Goal: Information Seeking & Learning: Learn about a topic

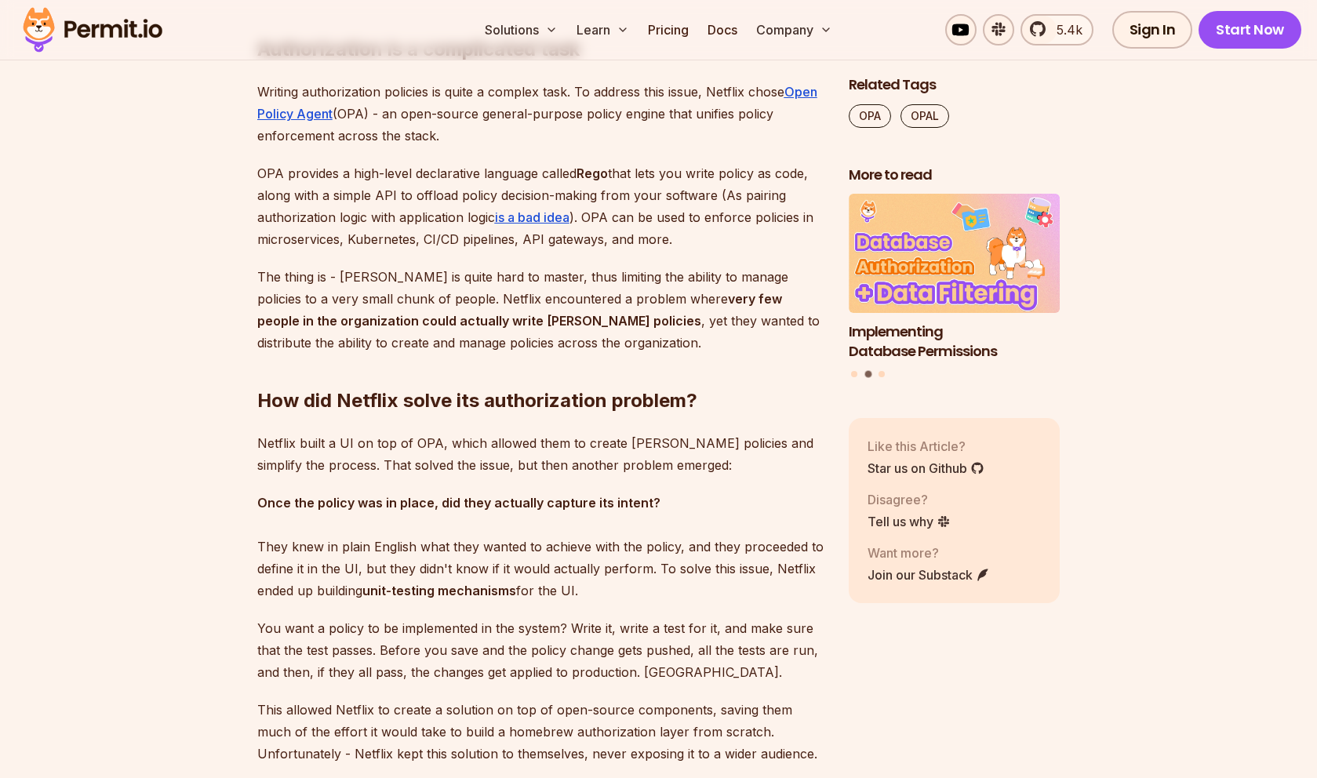
scroll to position [2025, 0]
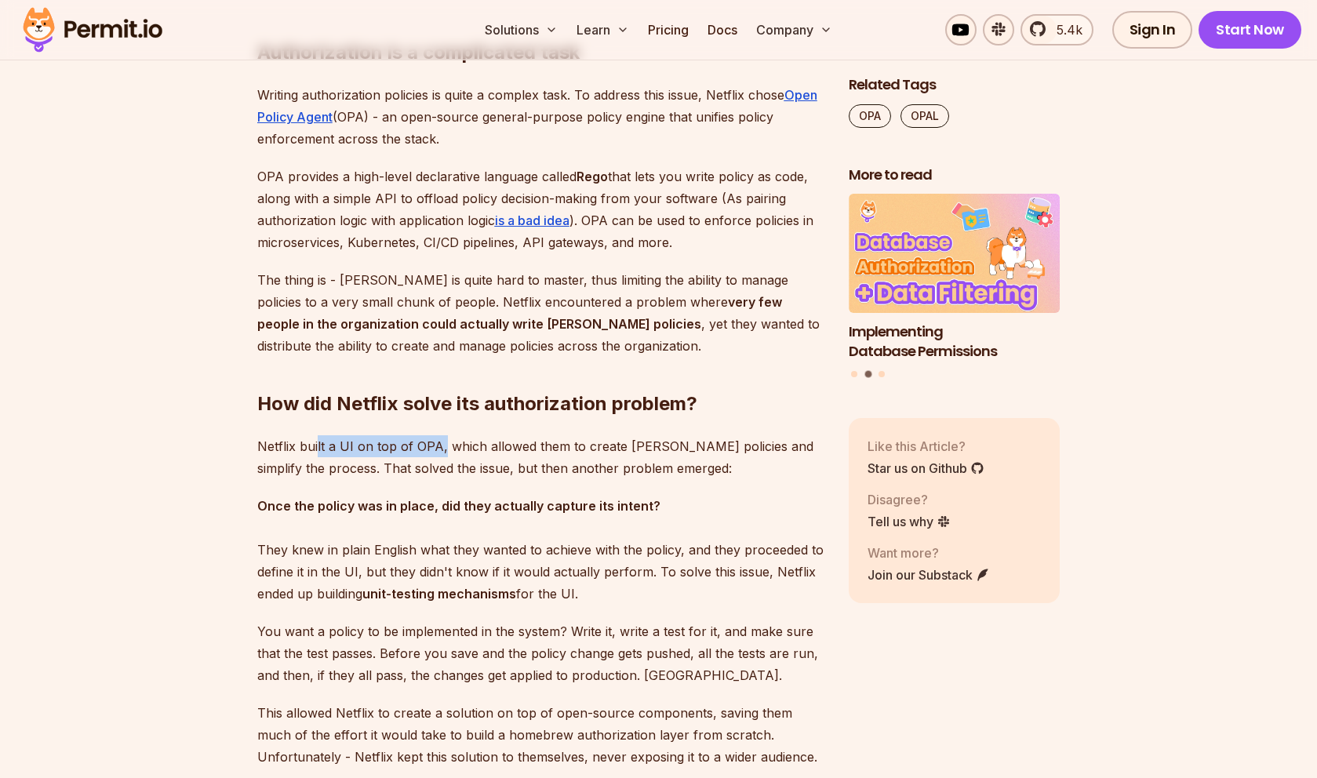
drag, startPoint x: 316, startPoint y: 446, endPoint x: 441, endPoint y: 447, distance: 124.8
click at [441, 447] on p "Netflix built a UI on top of OPA, which allowed them to create [PERSON_NAME] po…" at bounding box center [540, 458] width 567 height 44
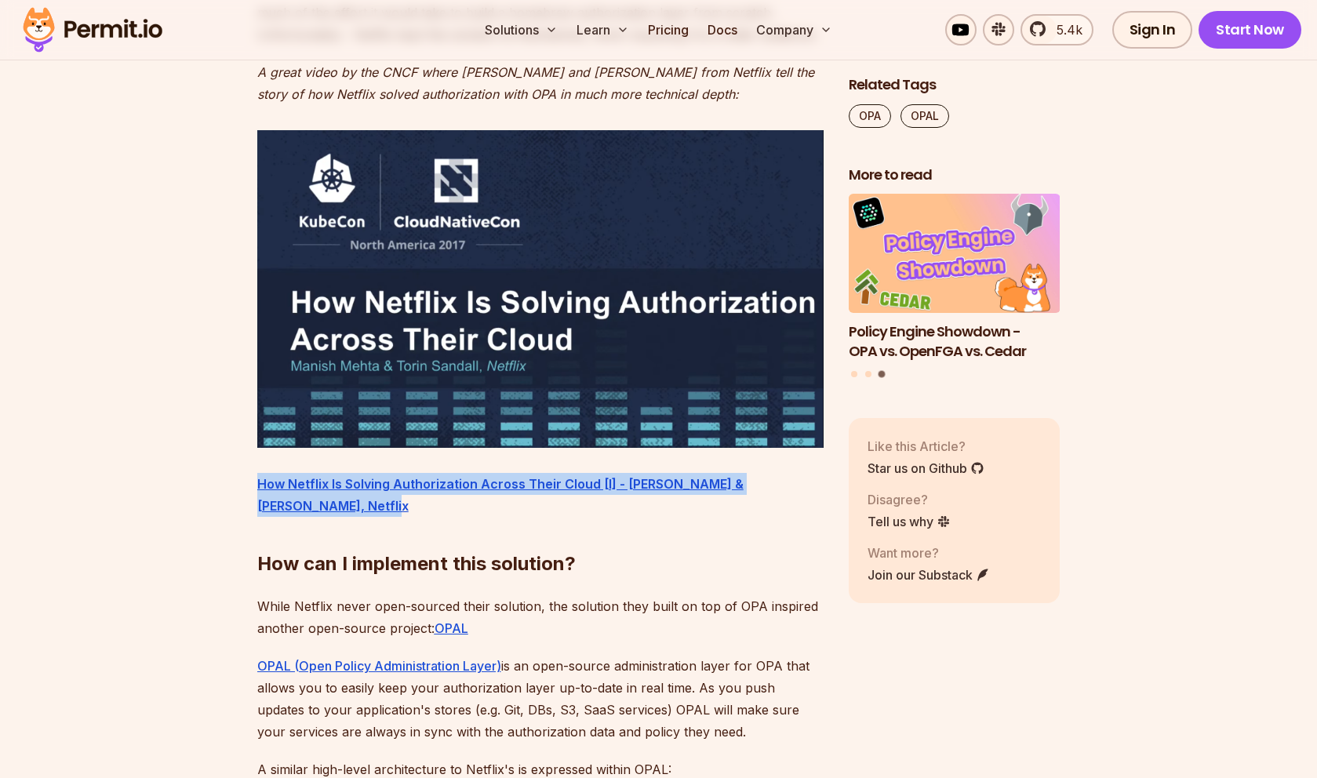
scroll to position [2792, 0]
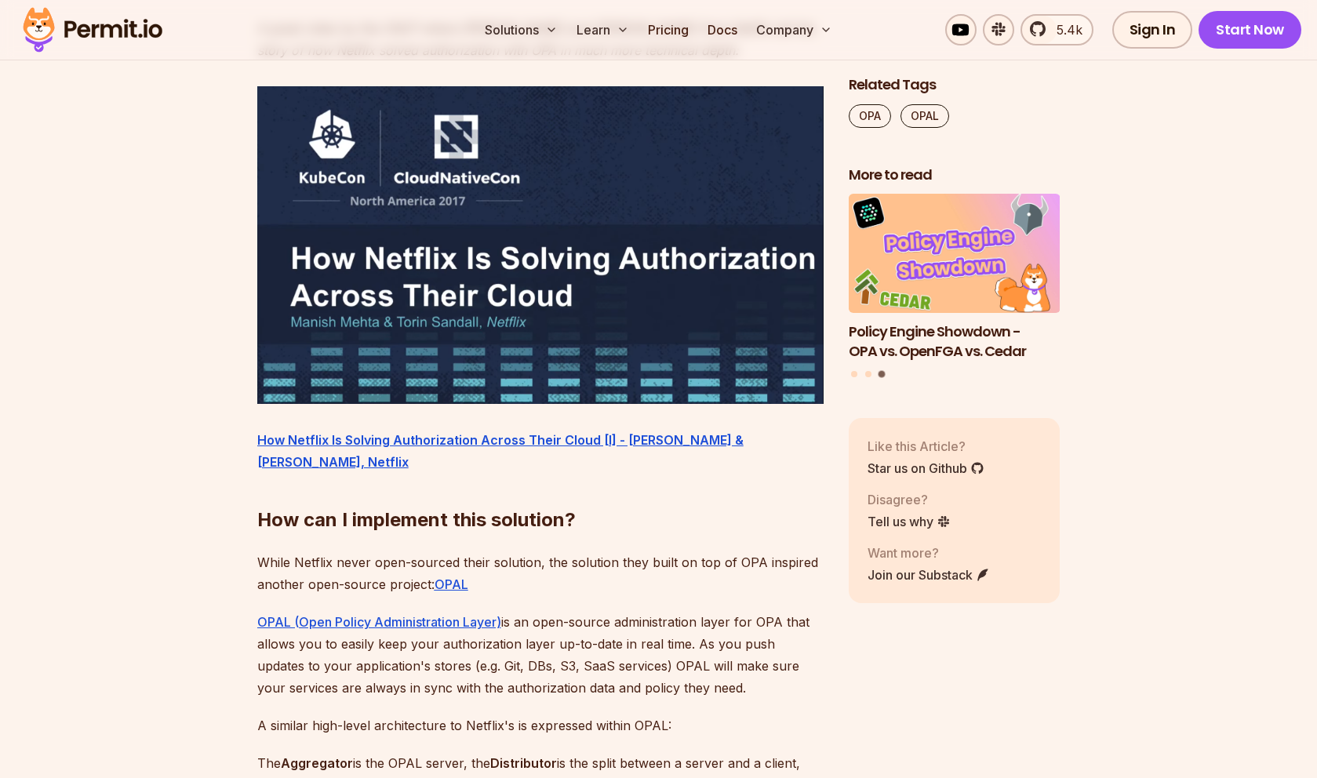
click at [412, 485] on h2 "How can I implement this solution?" at bounding box center [540, 489] width 567 height 88
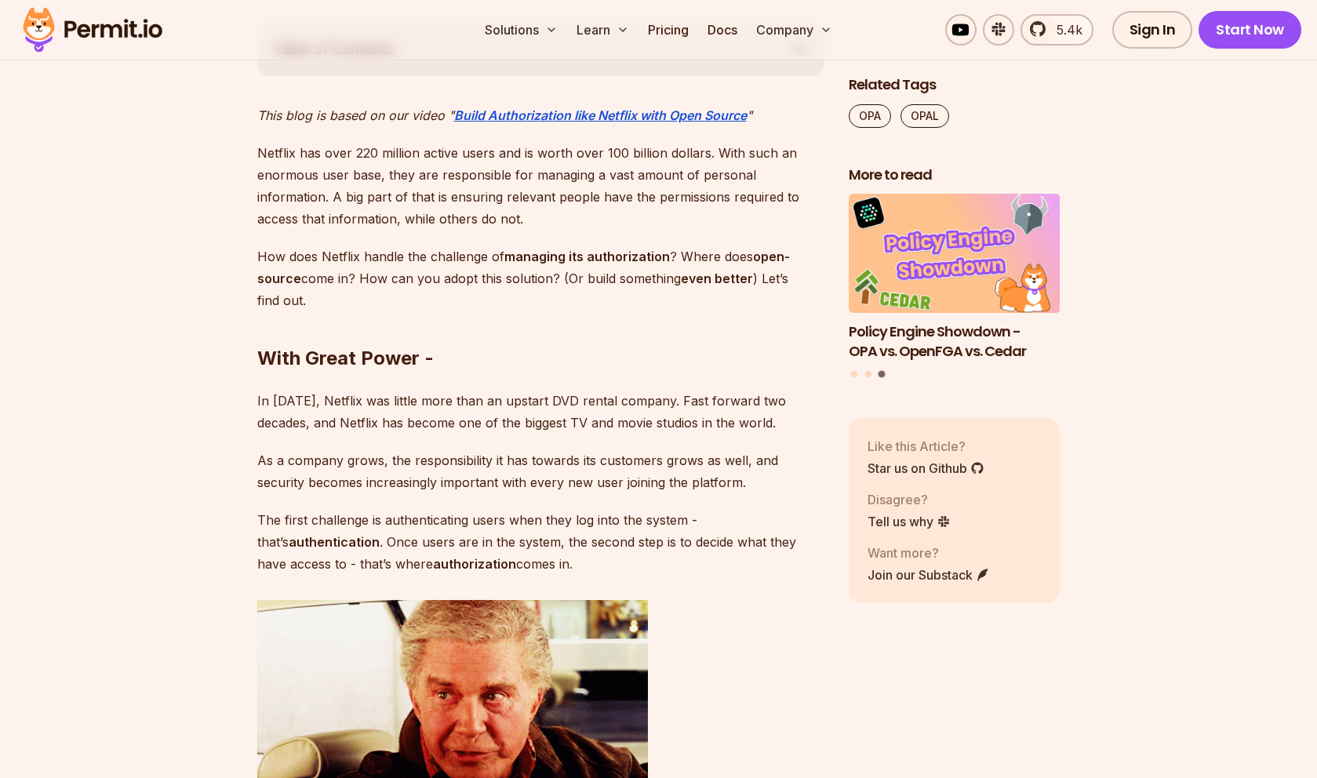
scroll to position [920, 0]
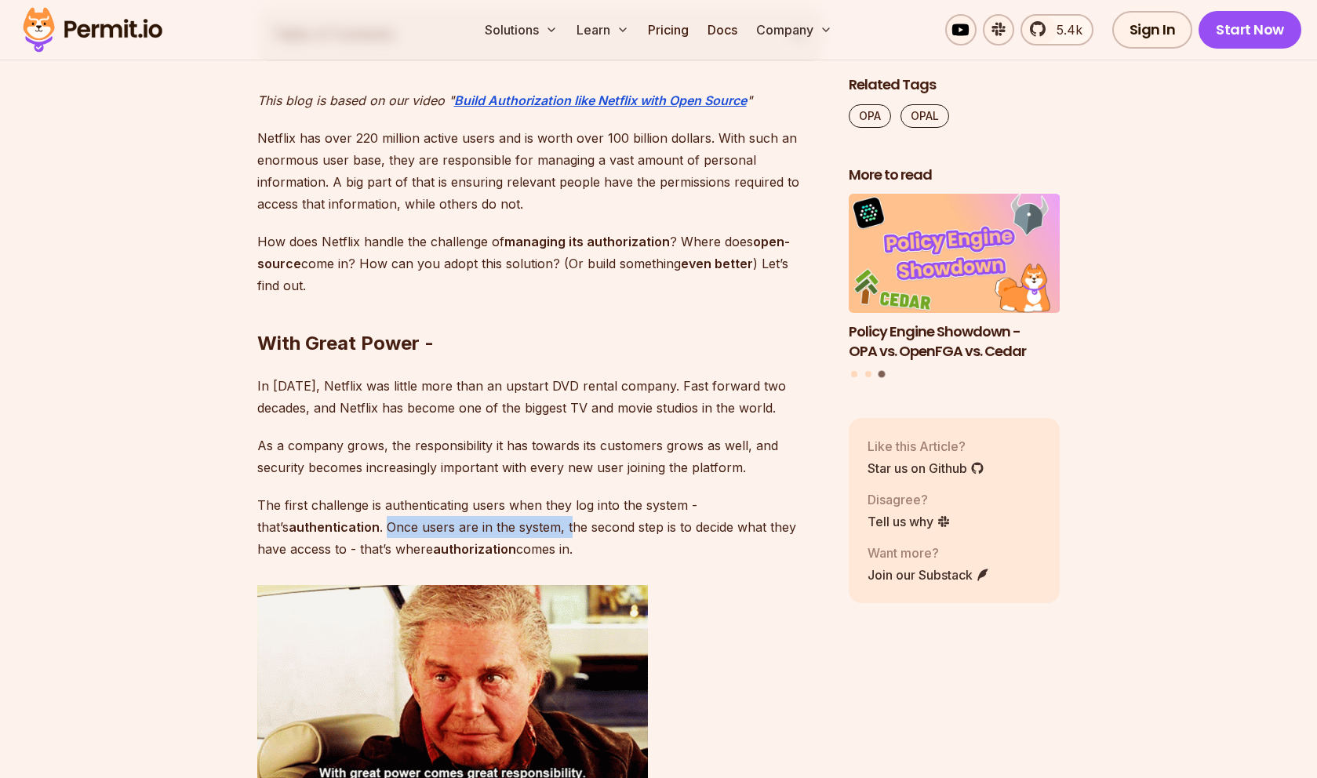
drag, startPoint x: 388, startPoint y: 536, endPoint x: 569, endPoint y: 534, distance: 180.5
click at [569, 534] on p "The first challenge is authenticating users when they log into the system - tha…" at bounding box center [540, 527] width 567 height 66
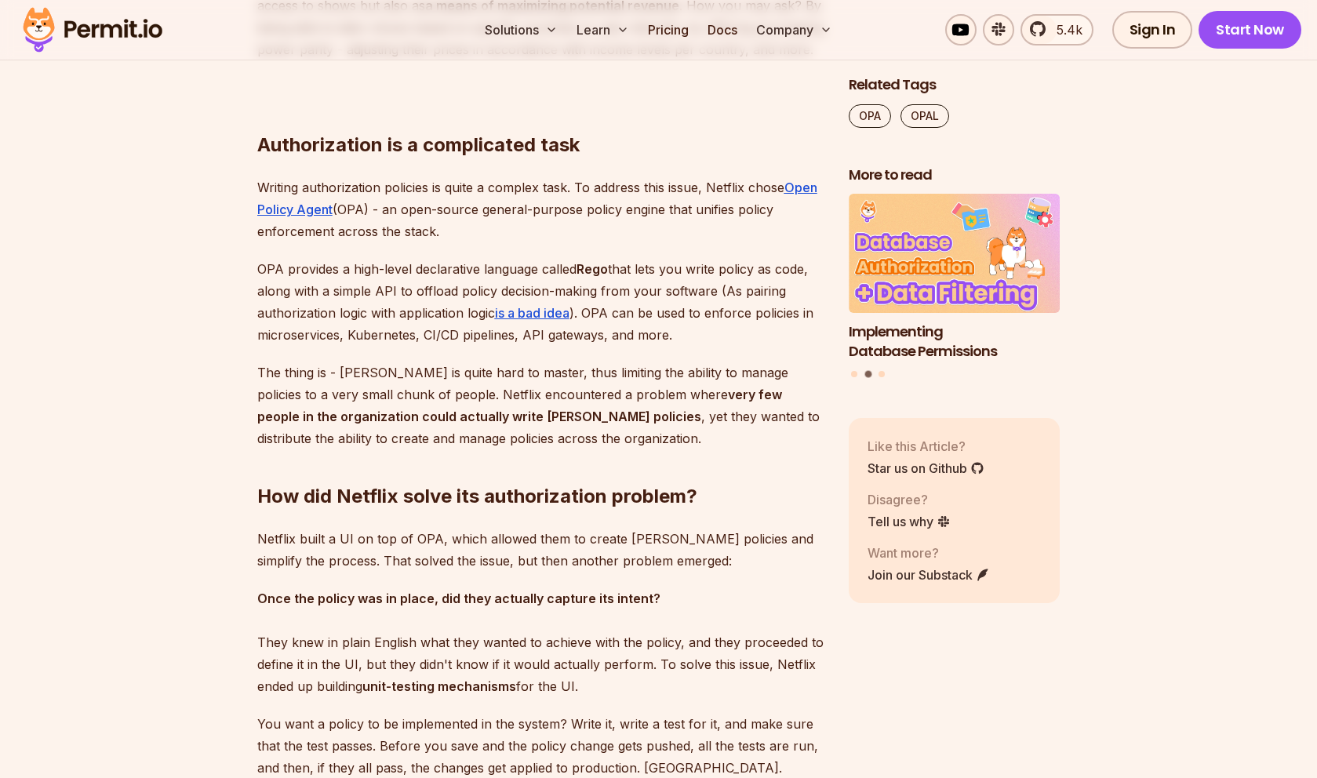
scroll to position [1936, 0]
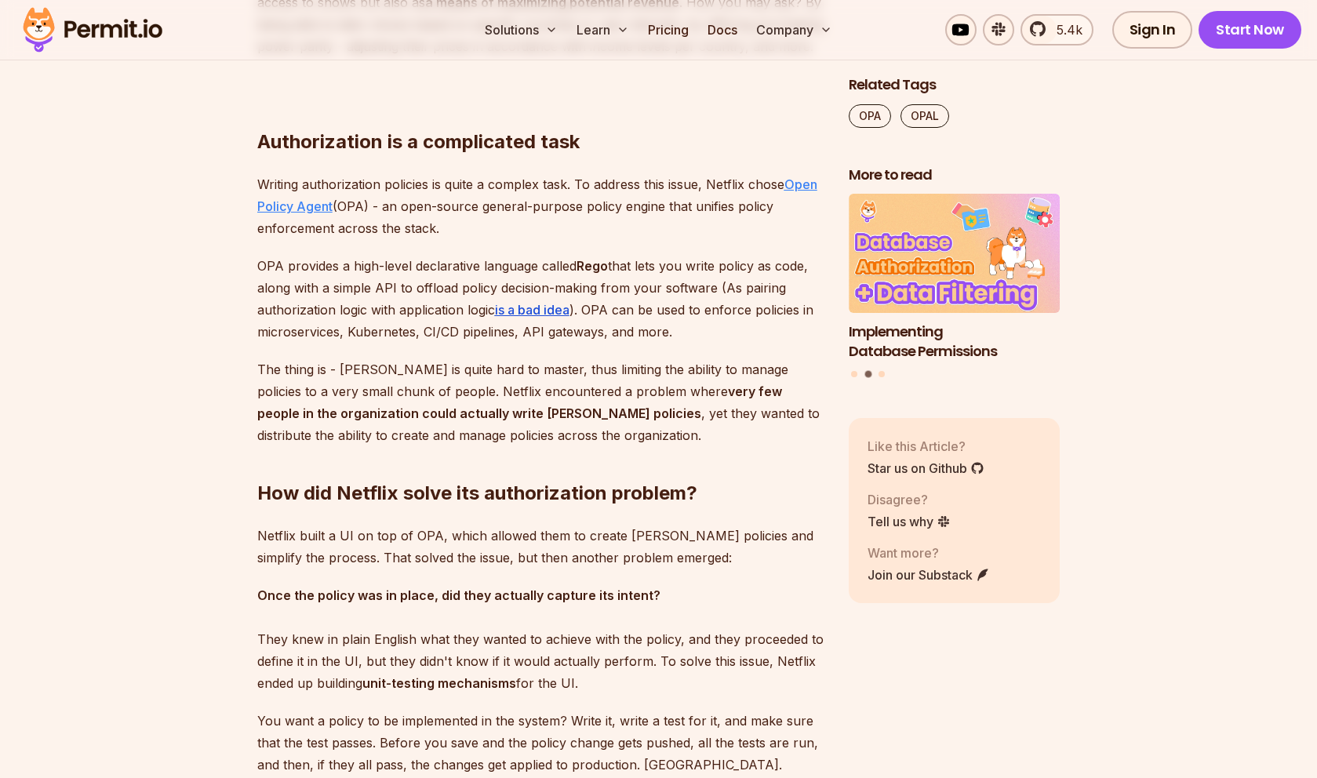
click at [803, 186] on u "Open Policy Agent" at bounding box center [537, 196] width 560 height 38
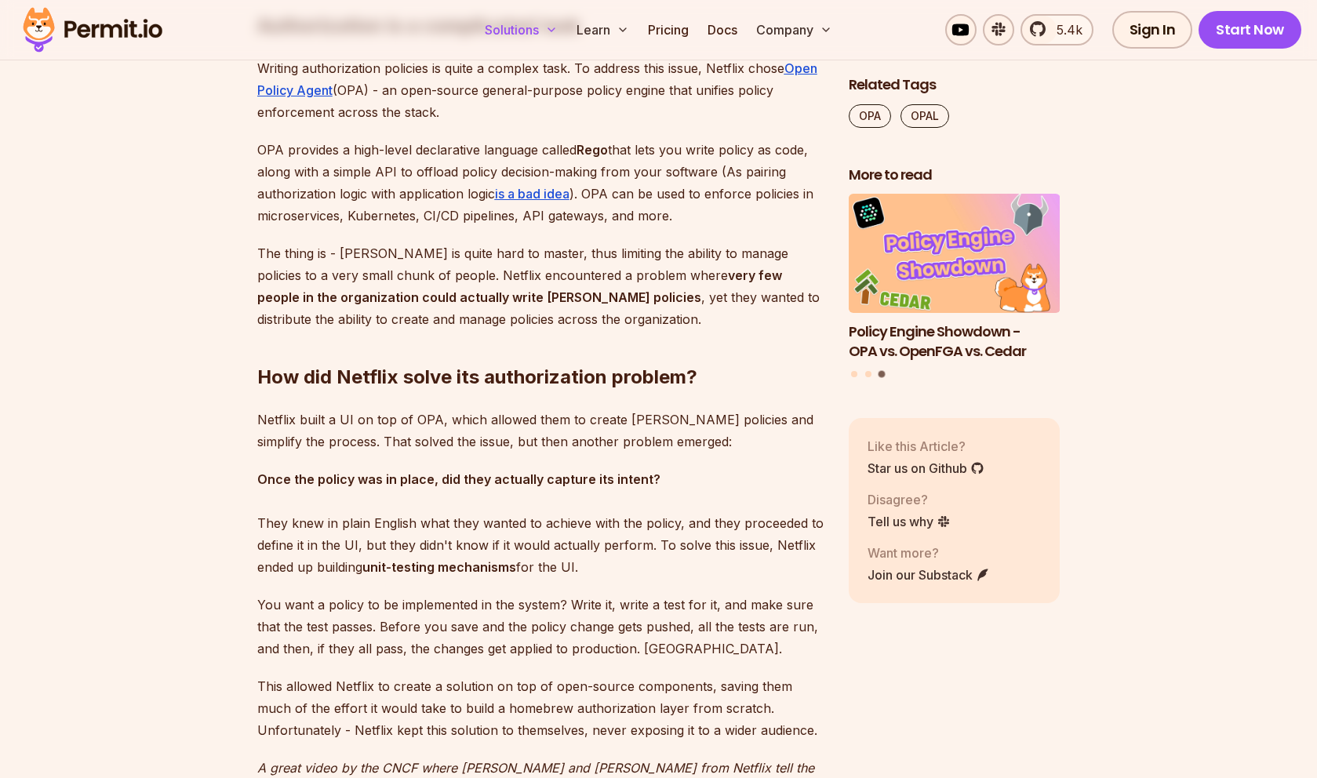
scroll to position [2050, 0]
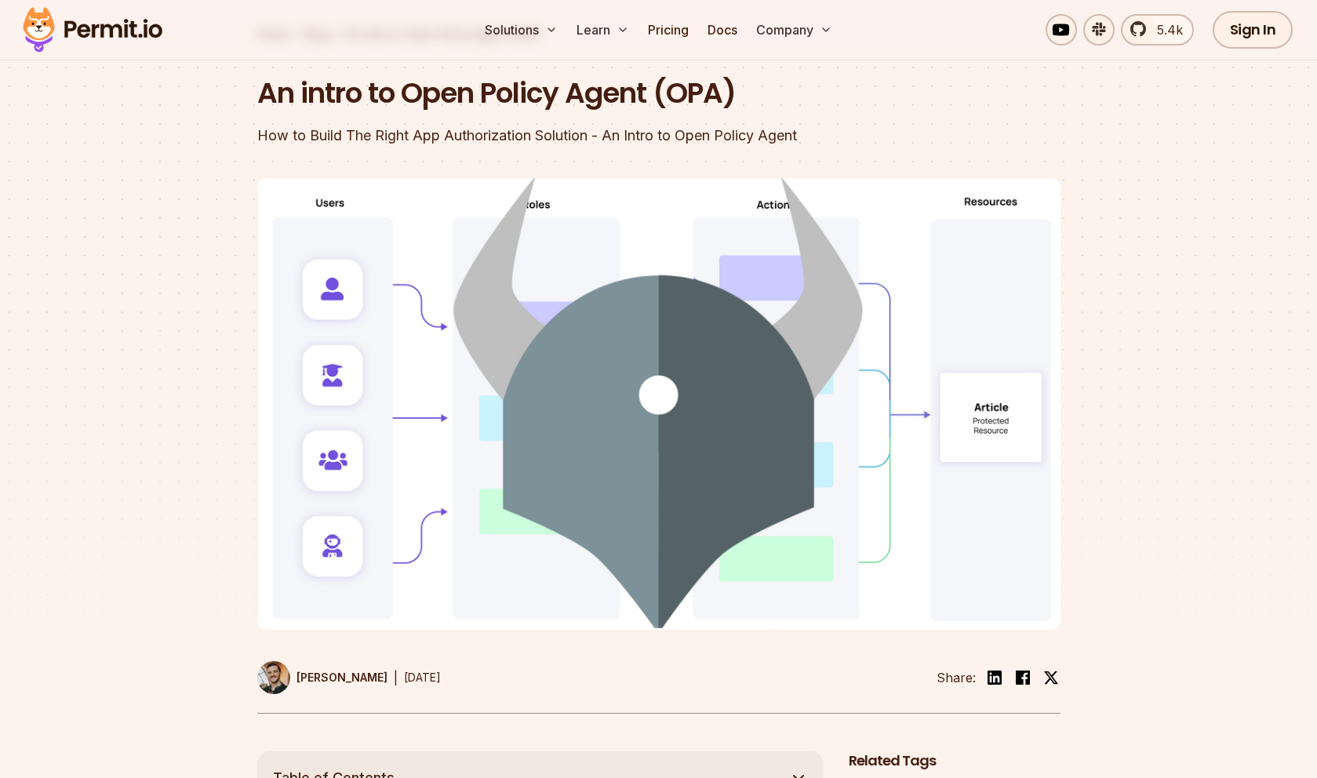
scroll to position [57, 0]
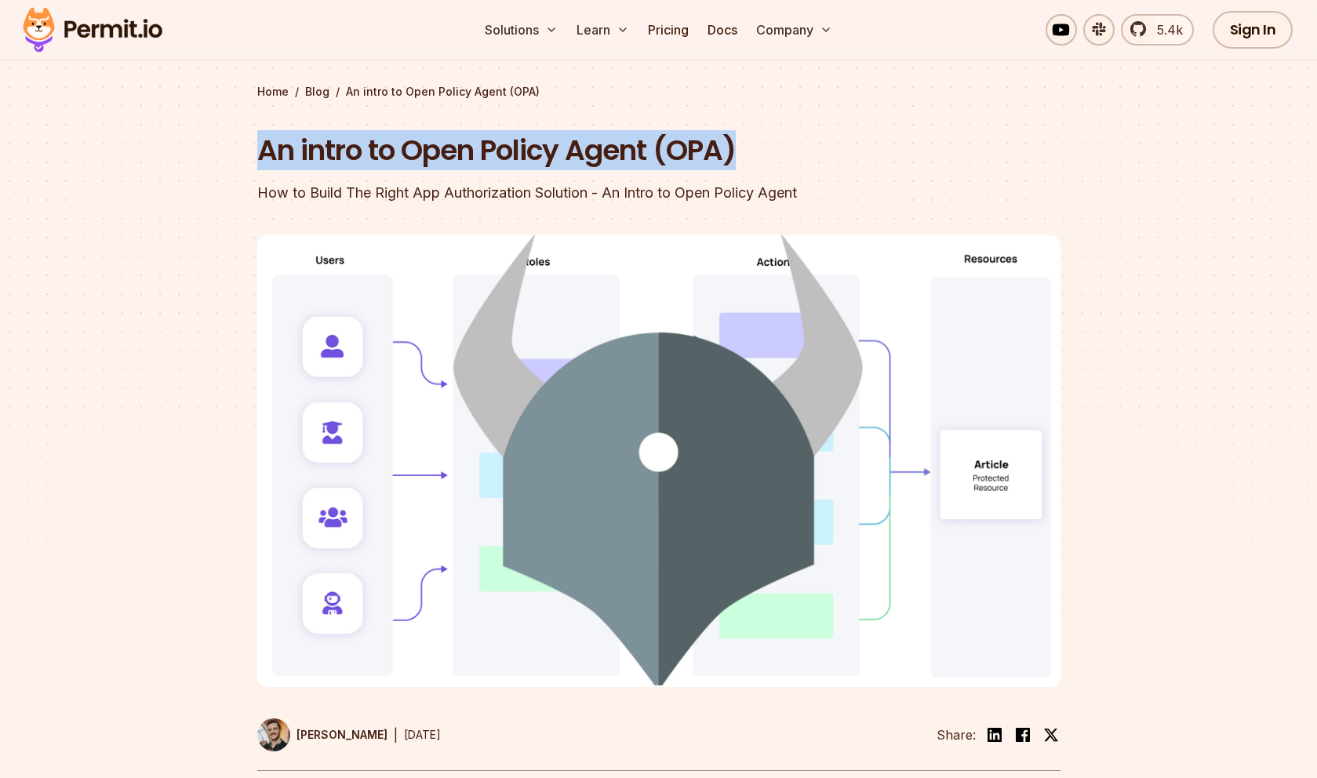
drag, startPoint x: 256, startPoint y: 153, endPoint x: 796, endPoint y: 160, distance: 539.9
click at [796, 160] on section "Home / Blog / An intro to Open Policy Agent (OPA) An intro to Open Policy Agent…" at bounding box center [658, 397] width 1317 height 826
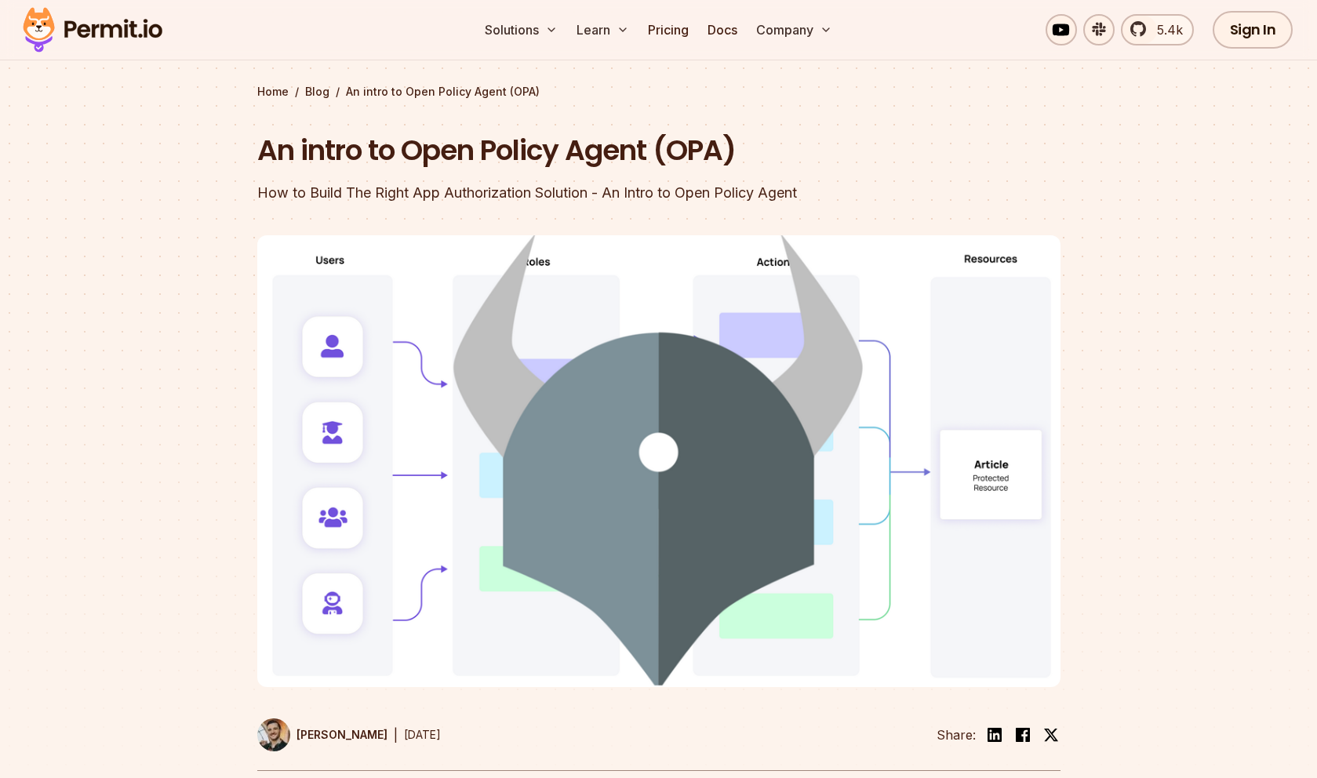
click at [393, 202] on div "How to Build The Right App Authorization Solution - An Intro to Open Policy Age…" at bounding box center [558, 193] width 603 height 22
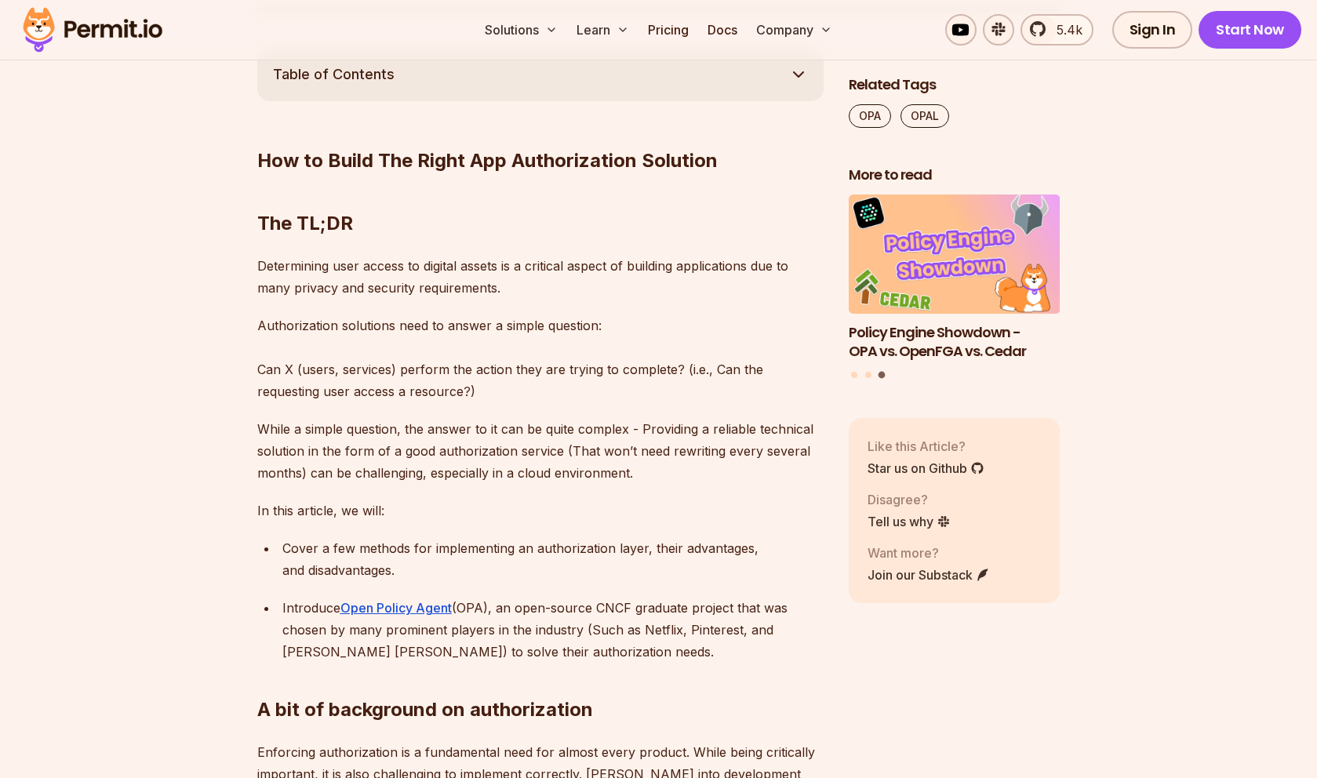
scroll to position [822, 0]
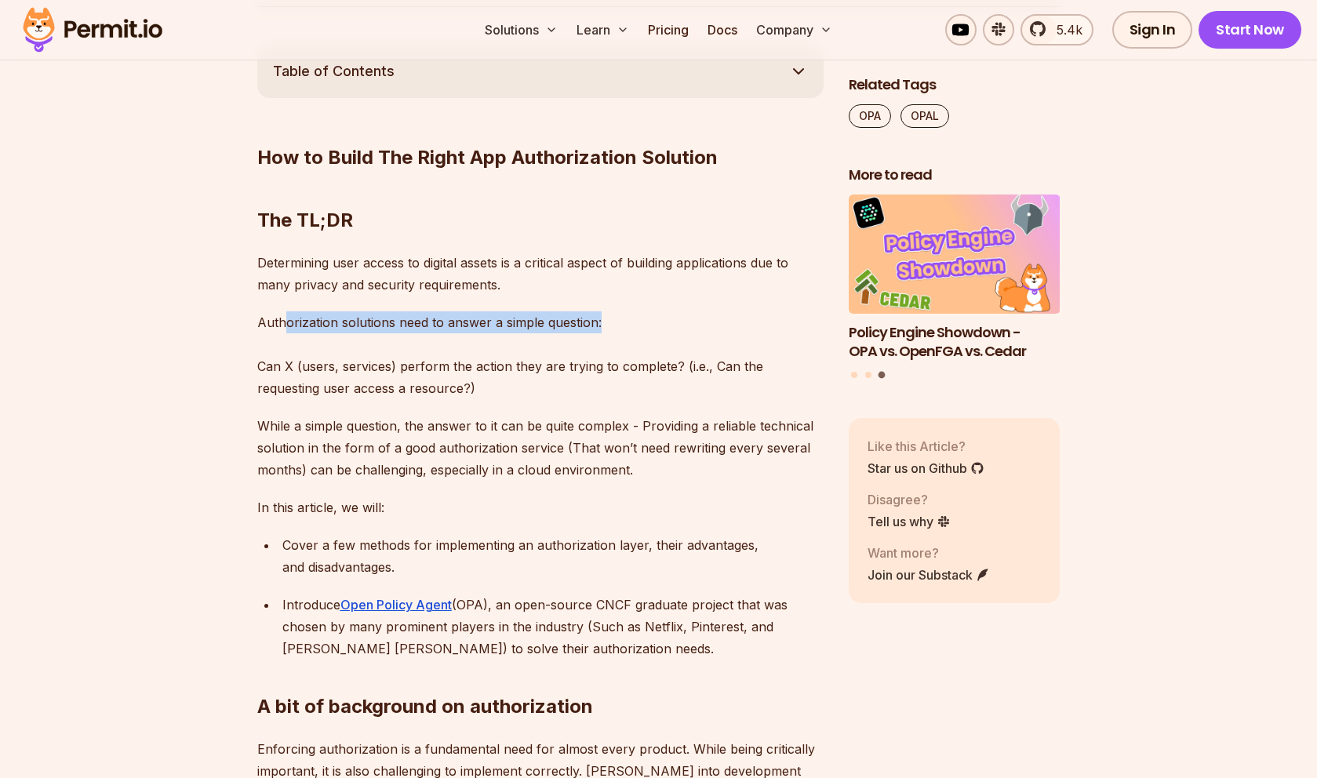
drag, startPoint x: 283, startPoint y: 328, endPoint x: 607, endPoint y: 333, distance: 324.1
click at [607, 333] on p "Authorization solutions need to answer a simple question: Can X (users, service…" at bounding box center [540, 356] width 567 height 88
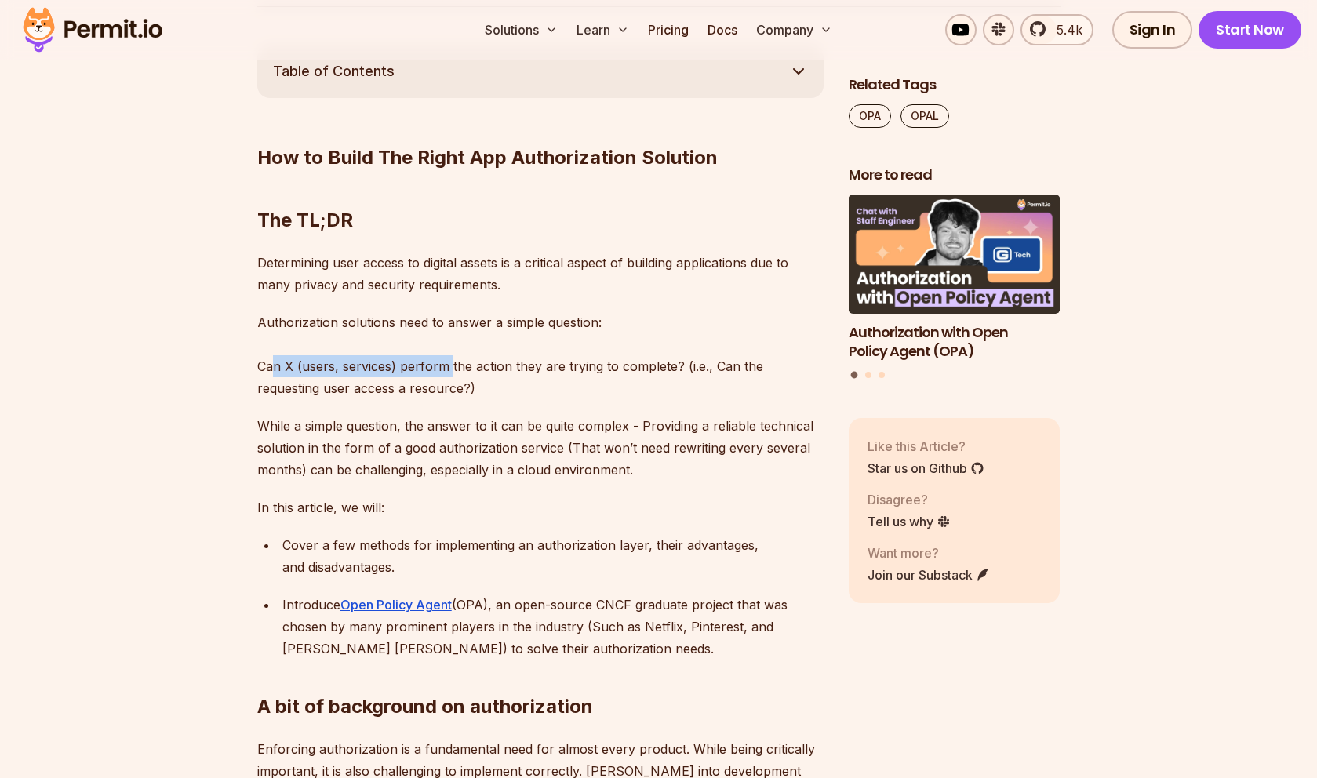
drag, startPoint x: 319, startPoint y: 363, endPoint x: 449, endPoint y: 366, distance: 130.3
click at [449, 366] on p "Authorization solutions need to answer a simple question: Can X (users, service…" at bounding box center [540, 356] width 567 height 88
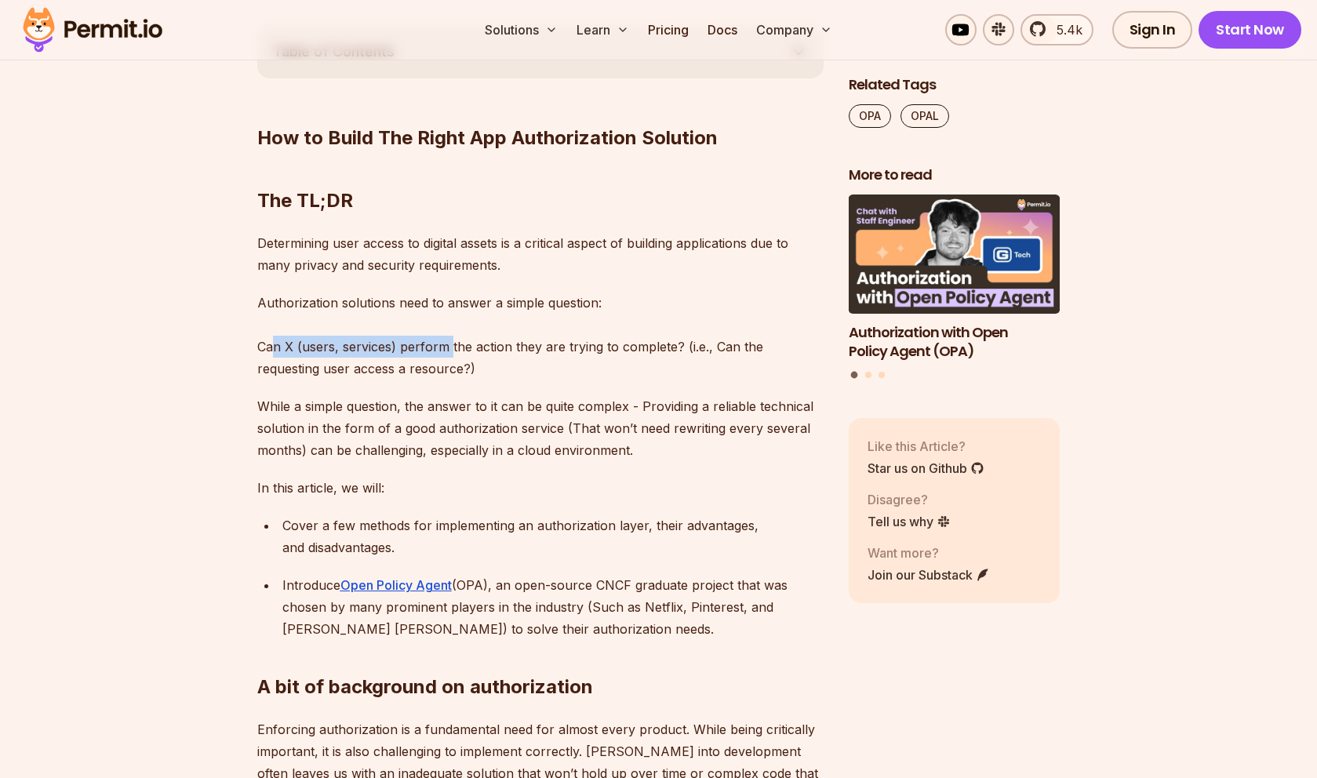
scroll to position [841, 0]
drag, startPoint x: 256, startPoint y: 371, endPoint x: 520, endPoint y: 372, distance: 264.4
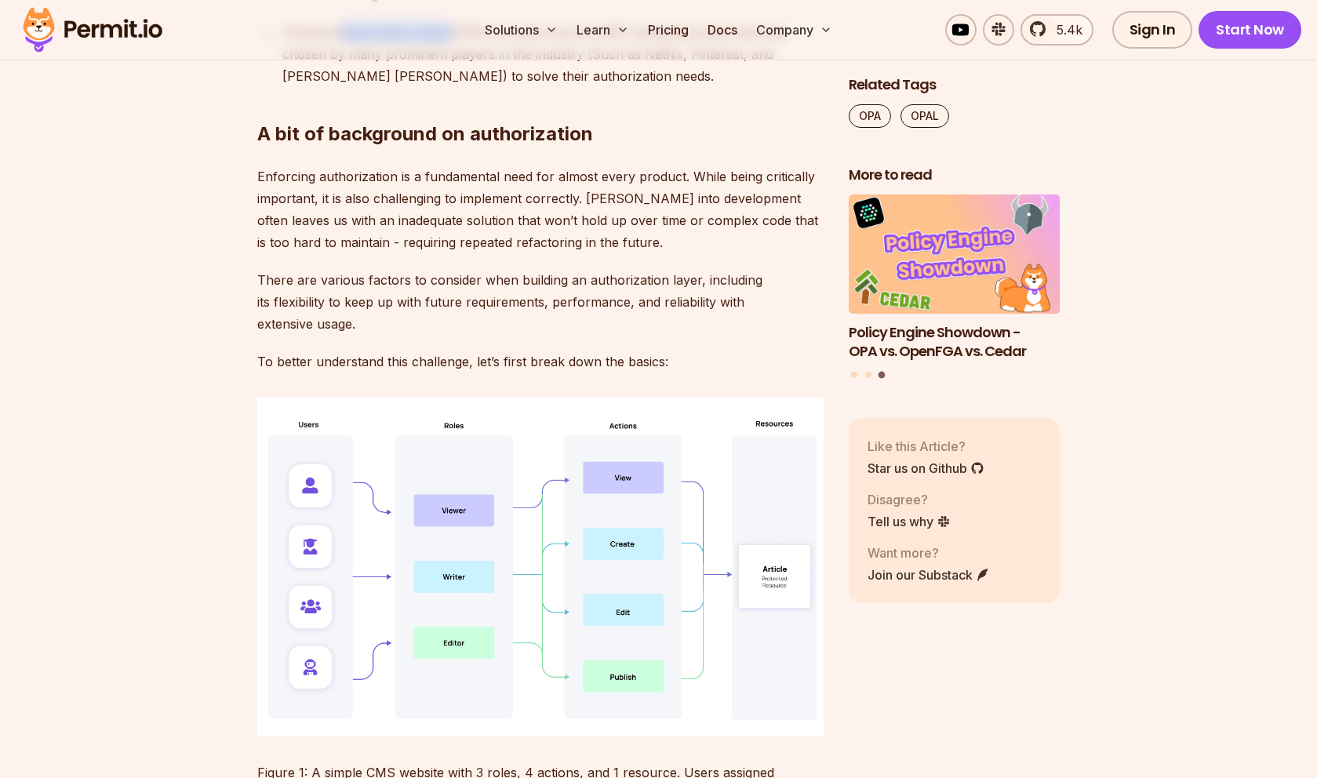
scroll to position [1398, 0]
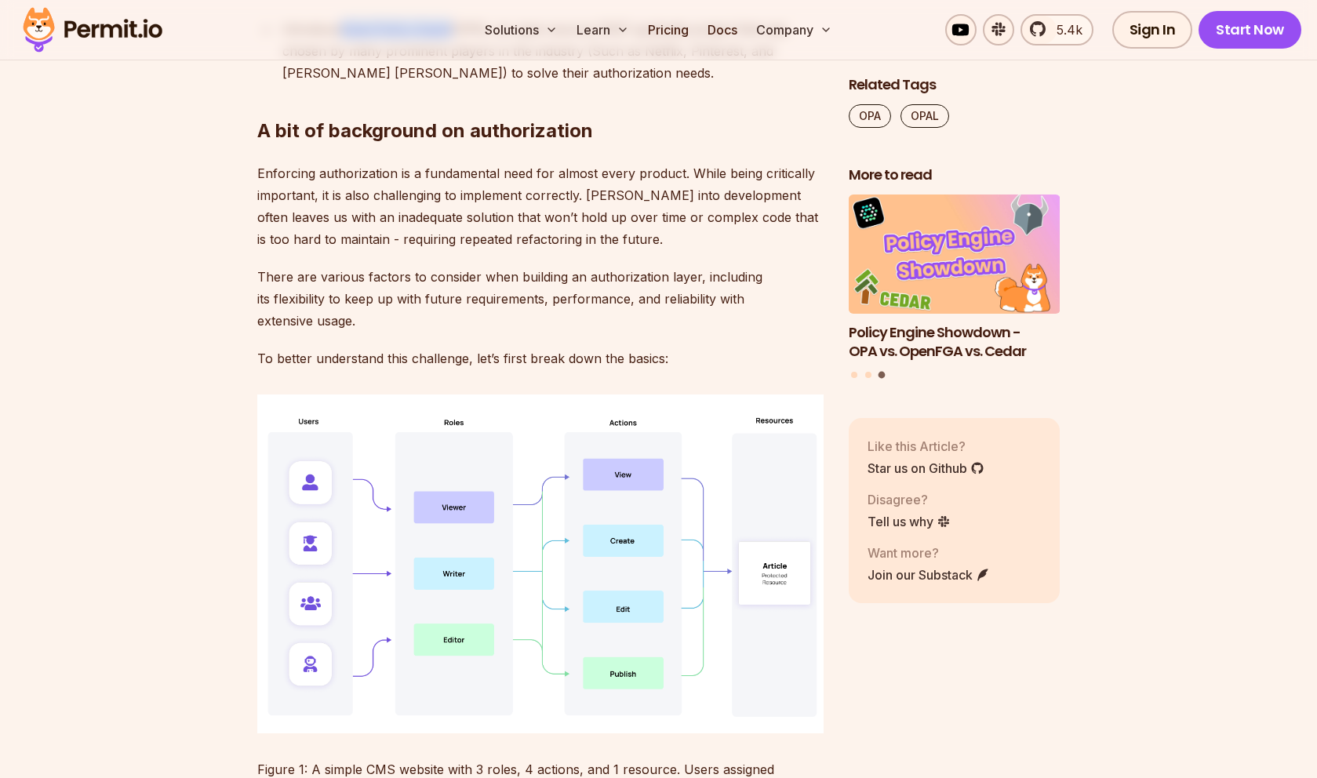
drag, startPoint x: 256, startPoint y: 274, endPoint x: 770, endPoint y: 355, distance: 520.4
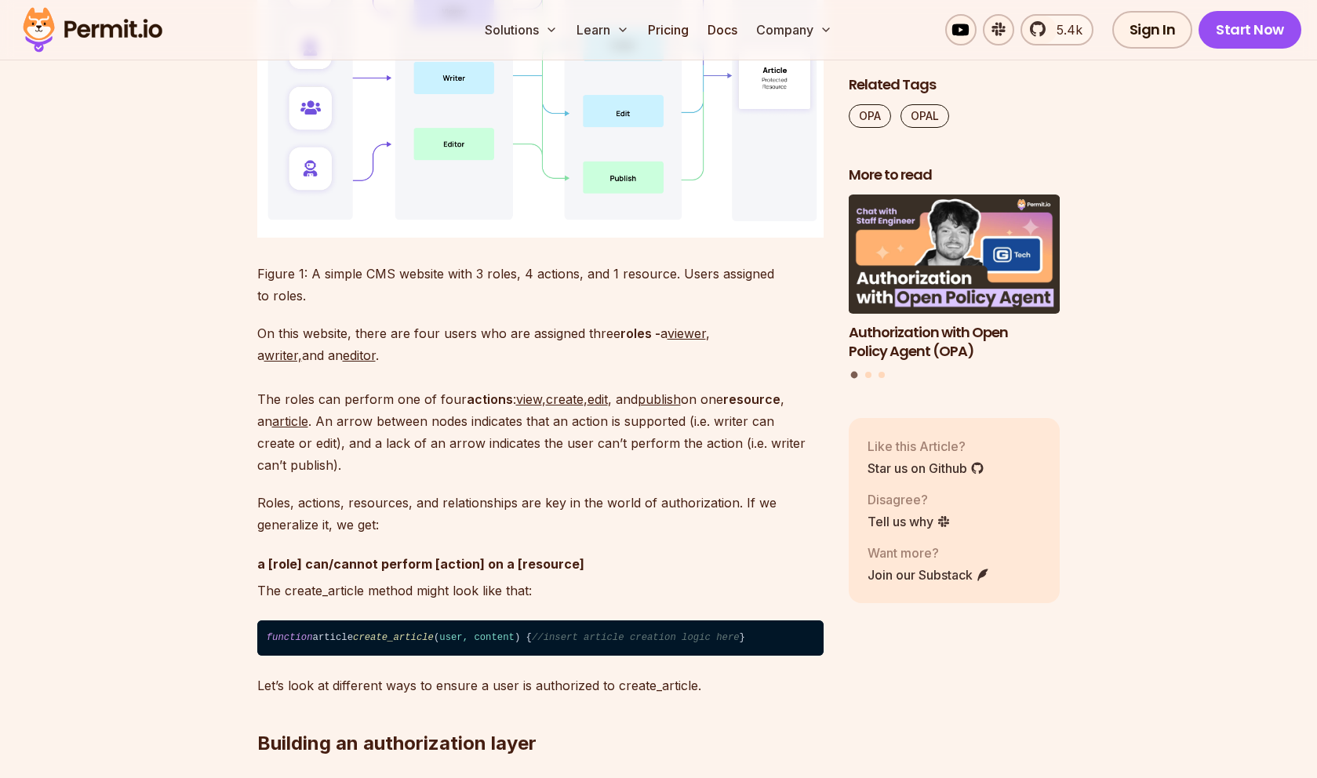
scroll to position [1994, 0]
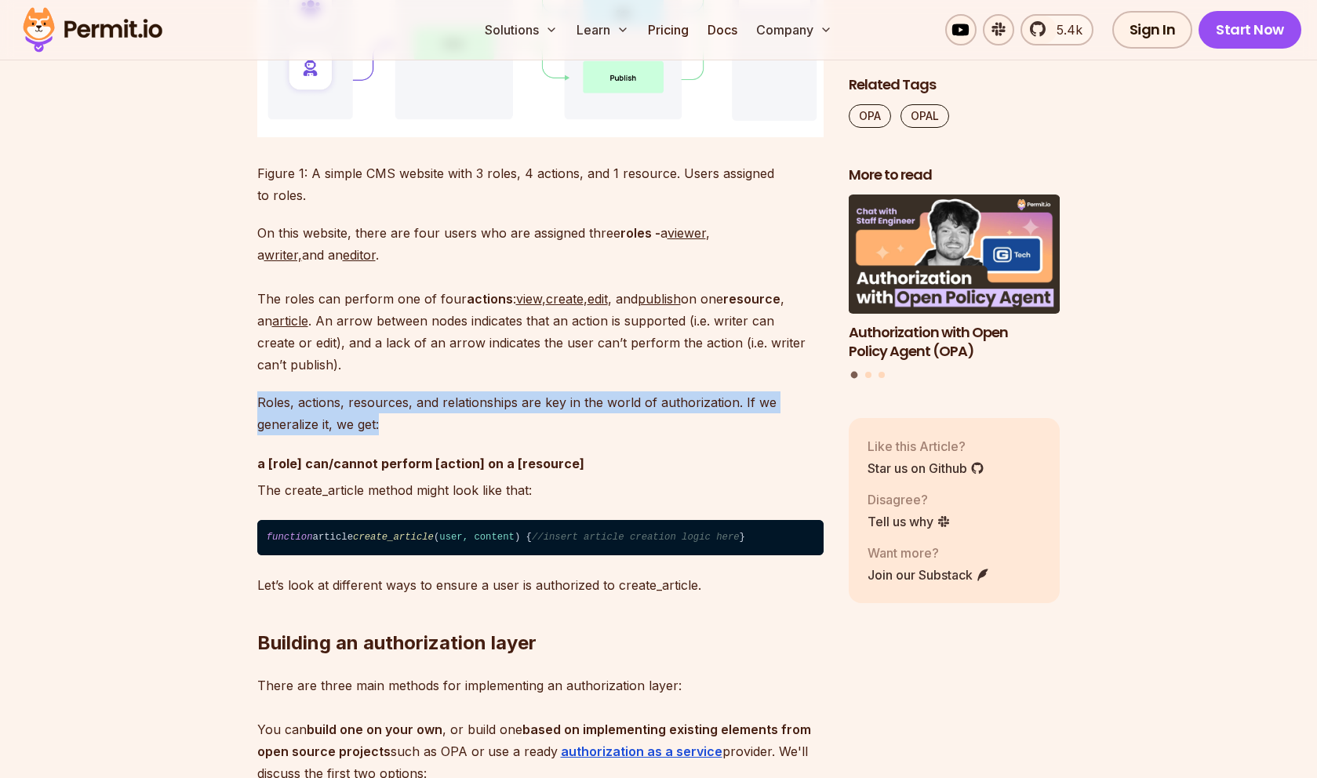
drag, startPoint x: 270, startPoint y: 381, endPoint x: 395, endPoint y: 403, distance: 126.8
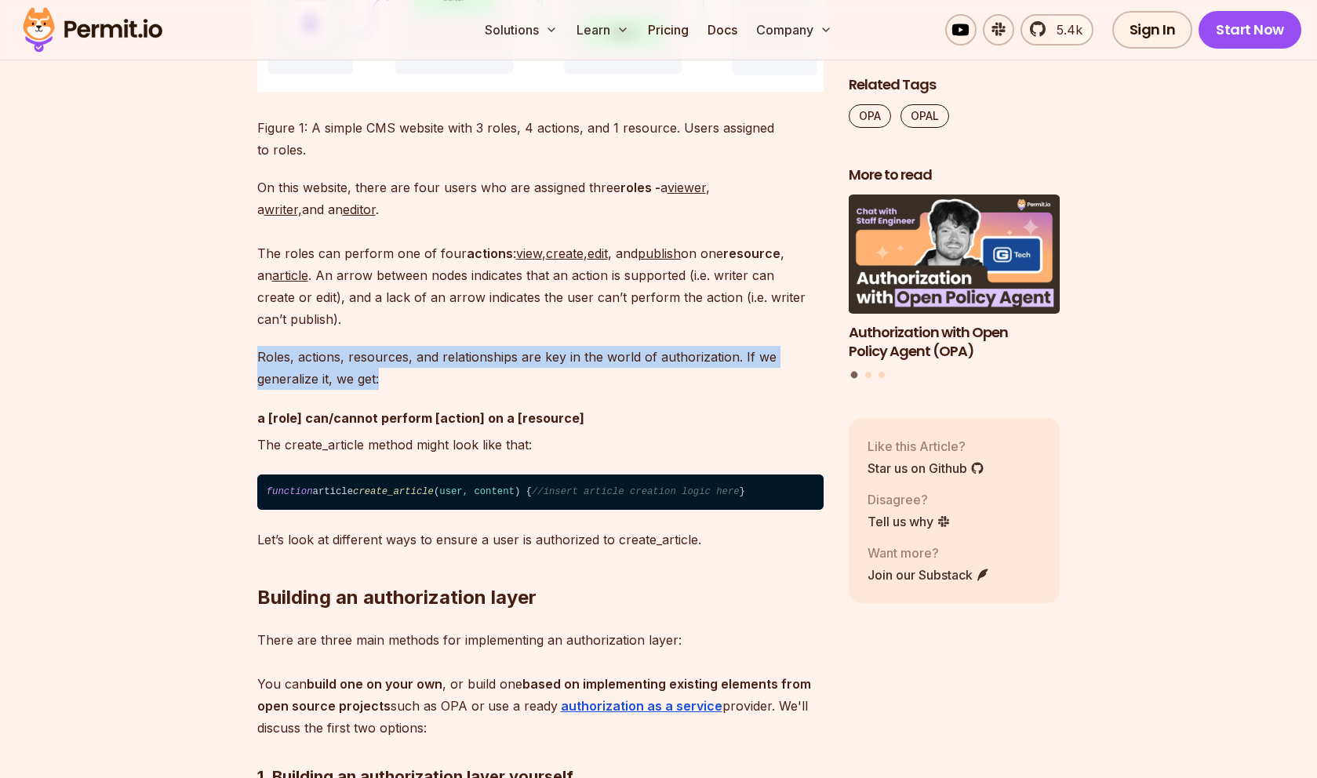
scroll to position [2088, 0]
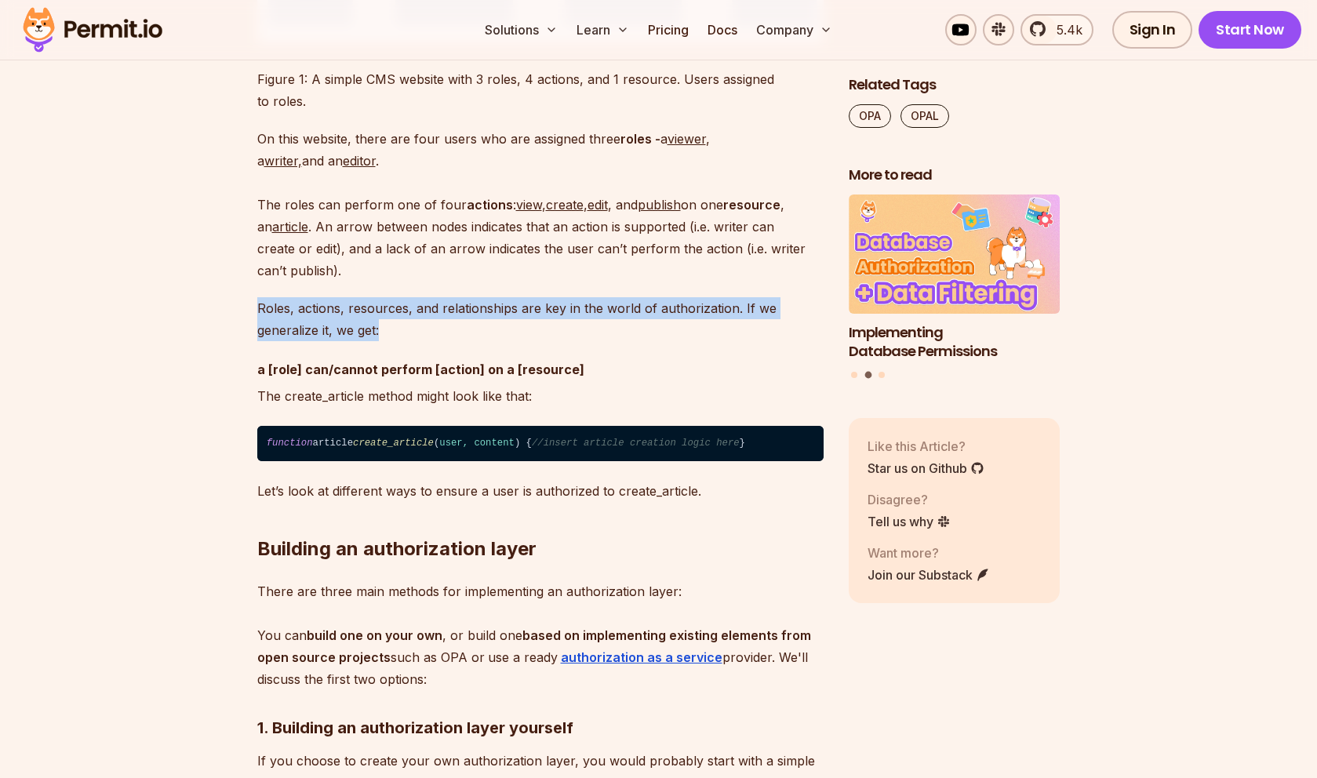
drag, startPoint x: 256, startPoint y: 348, endPoint x: 609, endPoint y: 352, distance: 353.1
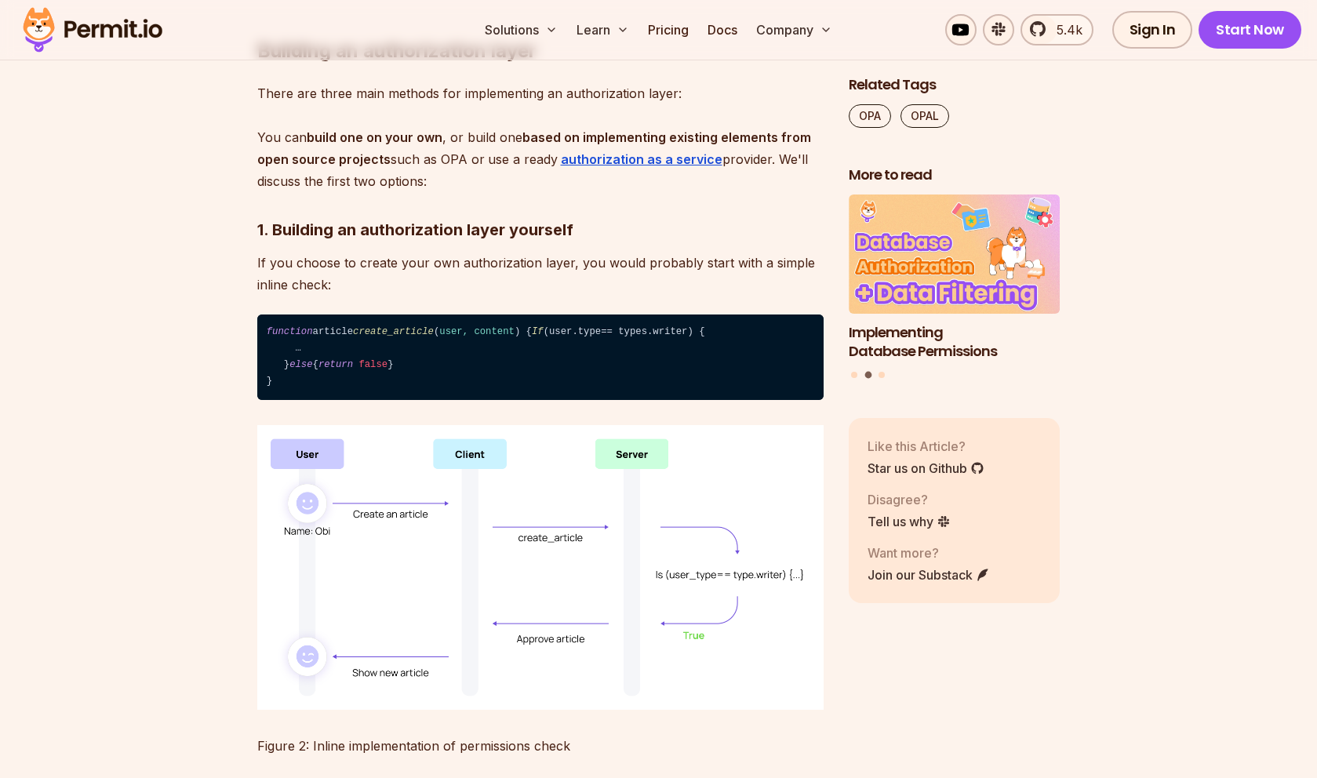
scroll to position [2588, 0]
